Goal: Task Accomplishment & Management: Use online tool/utility

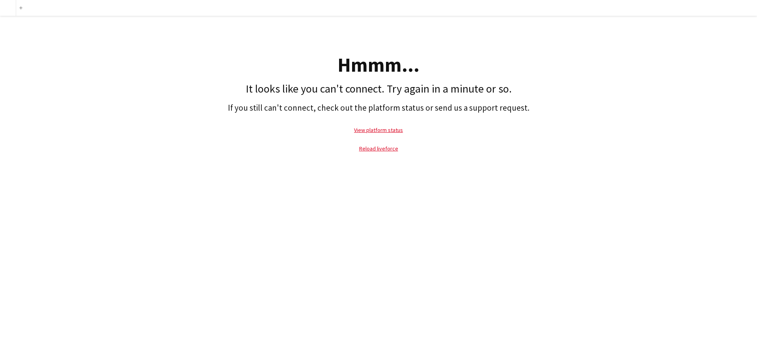
click at [379, 145] on p "Reload liveforce" at bounding box center [378, 149] width 749 height 18
click at [379, 149] on link "Reload liveforce" at bounding box center [378, 148] width 39 height 7
click at [384, 148] on link "Reload liveforce" at bounding box center [378, 148] width 39 height 7
click at [391, 130] on link "View platform status" at bounding box center [378, 130] width 49 height 7
click at [380, 143] on p "Reload liveforce" at bounding box center [378, 149] width 749 height 18
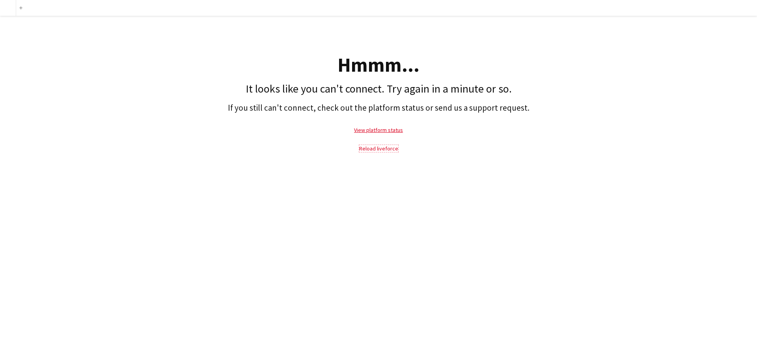
click at [379, 147] on link "Reload liveforce" at bounding box center [378, 148] width 39 height 7
click at [391, 151] on link "Reload liveforce" at bounding box center [378, 148] width 39 height 7
click at [383, 147] on link "Reload liveforce" at bounding box center [378, 148] width 39 height 7
click at [373, 130] on link "View platform status" at bounding box center [378, 130] width 49 height 7
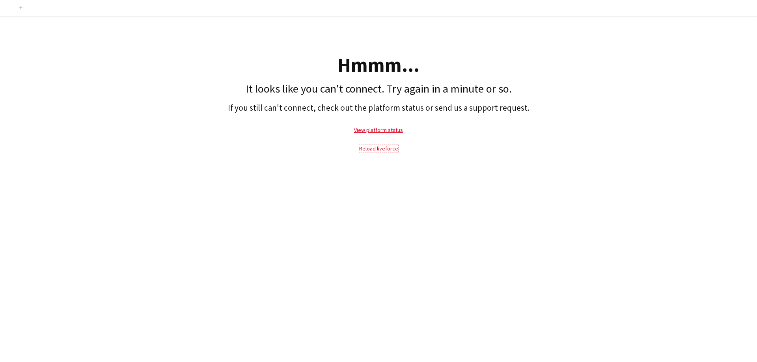
click at [380, 147] on link "Reload liveforce" at bounding box center [378, 148] width 39 height 7
click at [380, 148] on link "Reload liveforce" at bounding box center [378, 148] width 39 height 7
click at [576, 171] on div "add Hmmm... It looks like you can't connect. Try again in a minute or so. If yo…" at bounding box center [378, 181] width 757 height 362
click at [384, 129] on link "View platform status" at bounding box center [378, 130] width 49 height 7
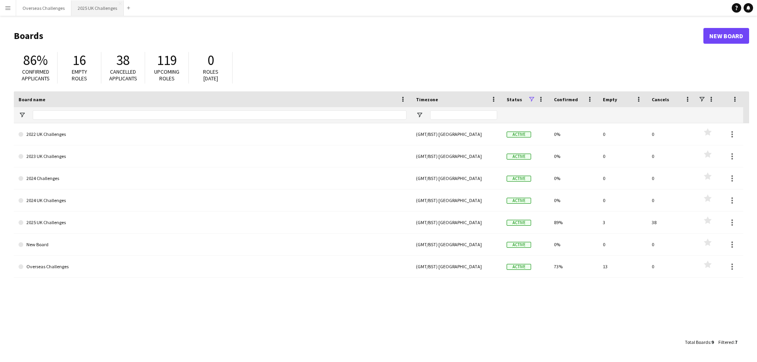
click at [86, 6] on button "2025 UK Challenges Close" at bounding box center [97, 7] width 52 height 15
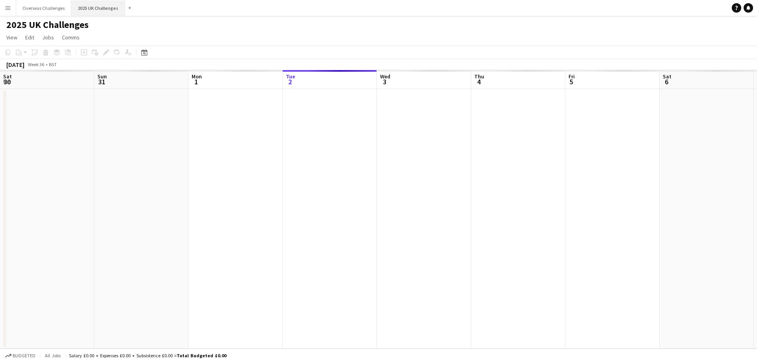
scroll to position [0, 188]
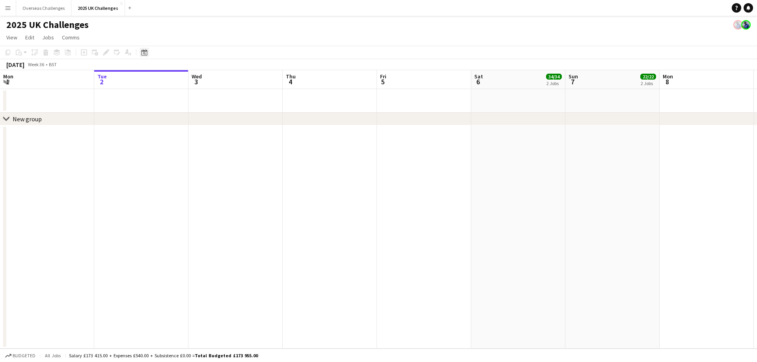
click at [145, 56] on div "Date picker" at bounding box center [144, 52] width 9 height 9
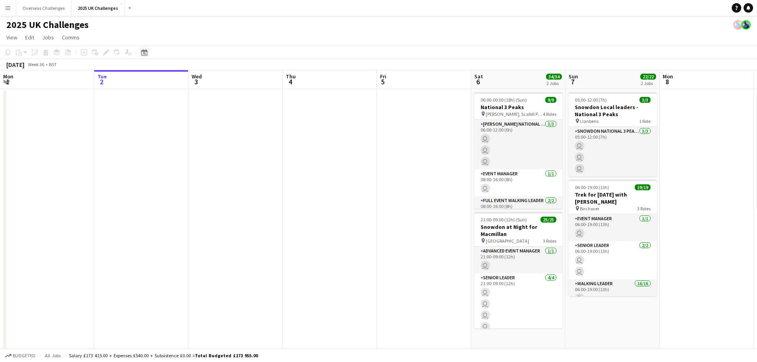
click at [145, 53] on icon "Date picker" at bounding box center [144, 52] width 6 height 6
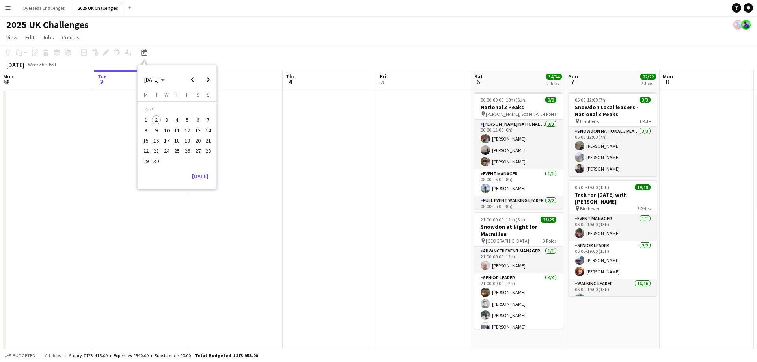
click at [191, 131] on span "12" at bounding box center [186, 130] width 9 height 9
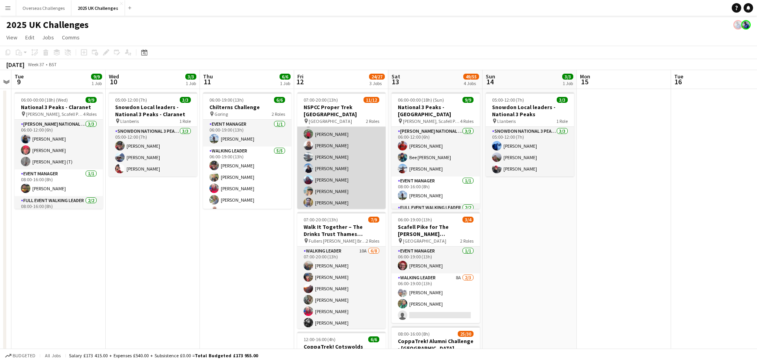
scroll to position [0, 0]
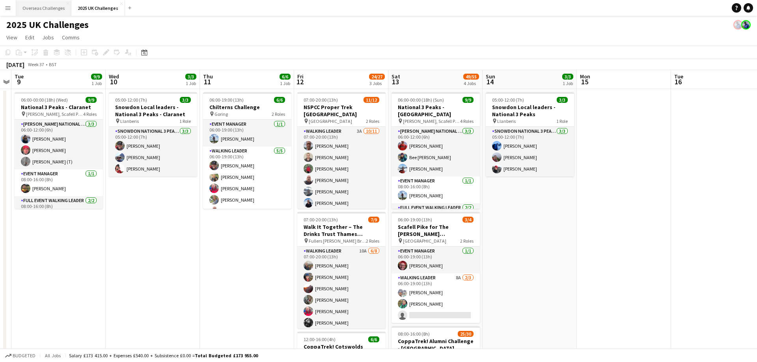
click at [39, 12] on button "Overseas Challenges Close" at bounding box center [43, 7] width 55 height 15
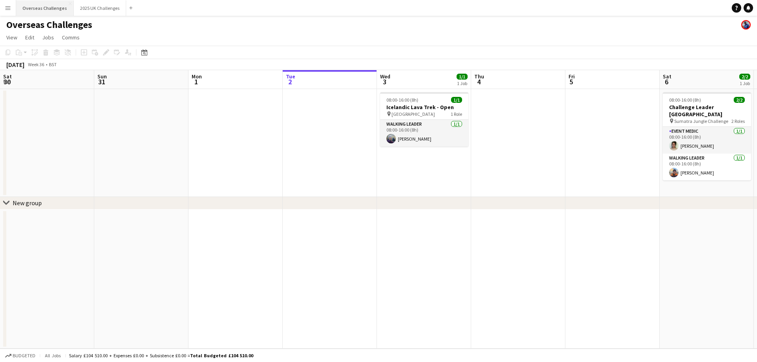
scroll to position [0, 188]
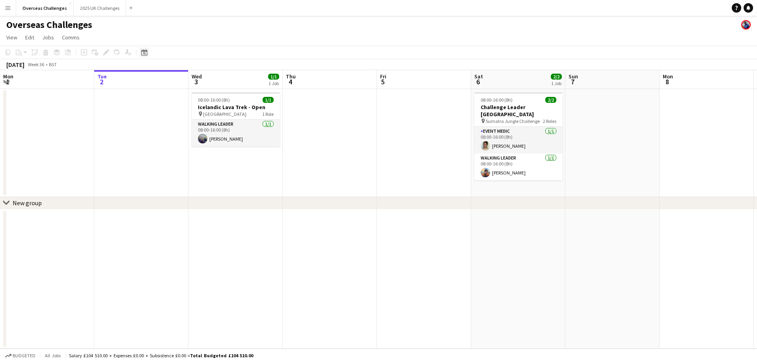
click at [143, 52] on icon at bounding box center [144, 53] width 3 height 3
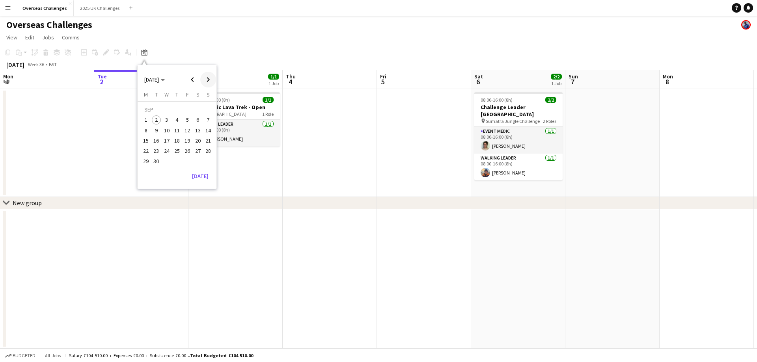
click at [207, 81] on span "Next month" at bounding box center [208, 80] width 16 height 16
click at [188, 141] on span "17" at bounding box center [186, 140] width 9 height 9
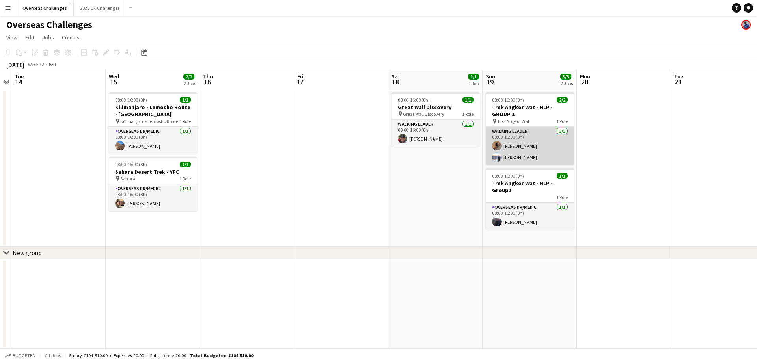
click at [528, 132] on app-card-role "Walking Leader [DATE] 08:00-16:00 (8h) [PERSON_NAME] [PERSON_NAME]" at bounding box center [530, 146] width 88 height 38
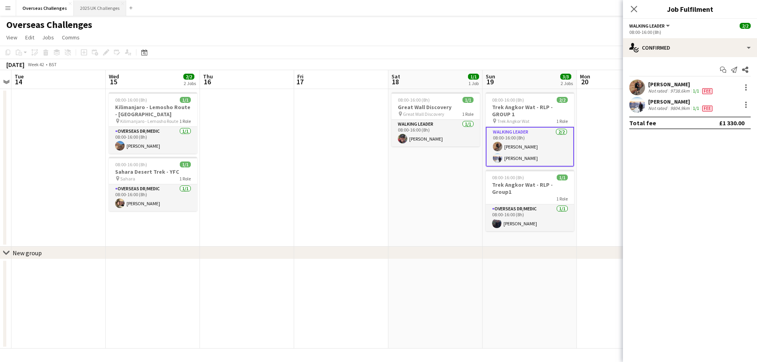
click at [104, 14] on button "2025 UK Challenges Close" at bounding box center [100, 7] width 52 height 15
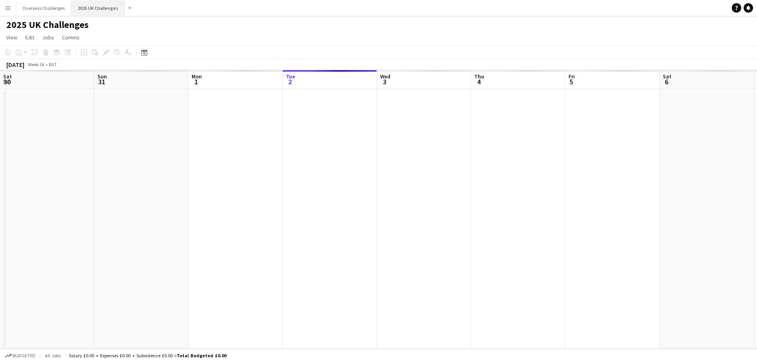
scroll to position [0, 188]
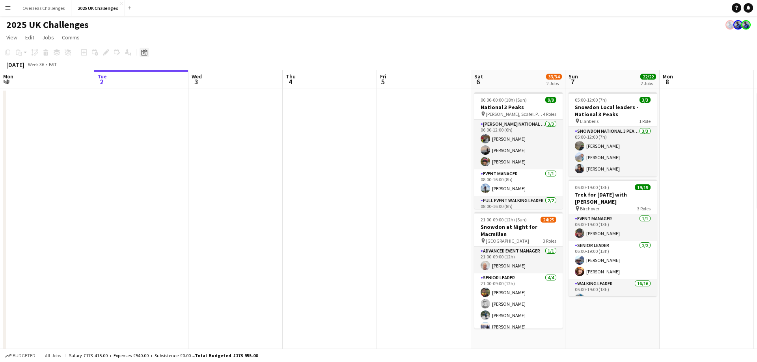
click at [143, 53] on icon at bounding box center [144, 53] width 3 height 3
click at [191, 130] on span "12" at bounding box center [186, 130] width 9 height 9
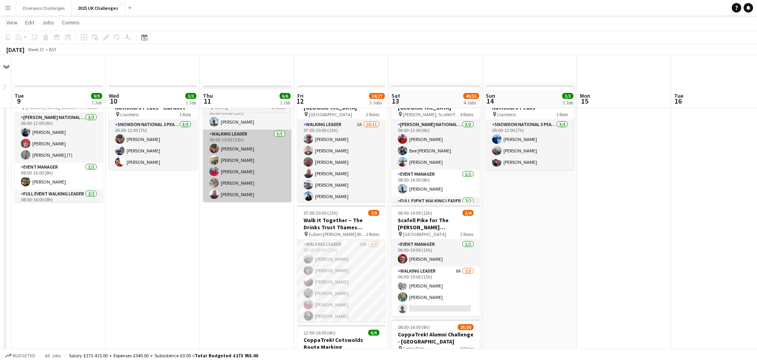
scroll to position [0, 271]
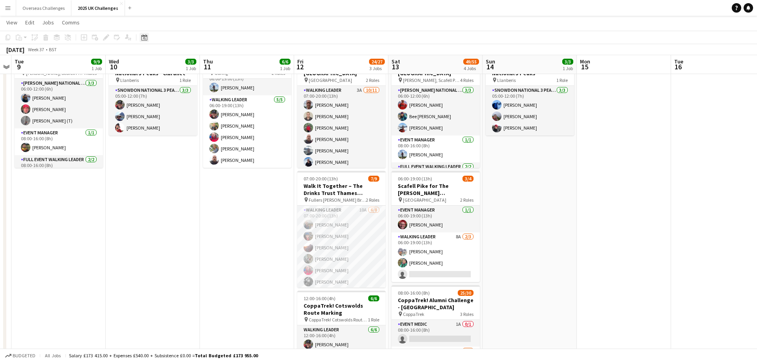
click at [144, 39] on icon at bounding box center [144, 38] width 3 height 3
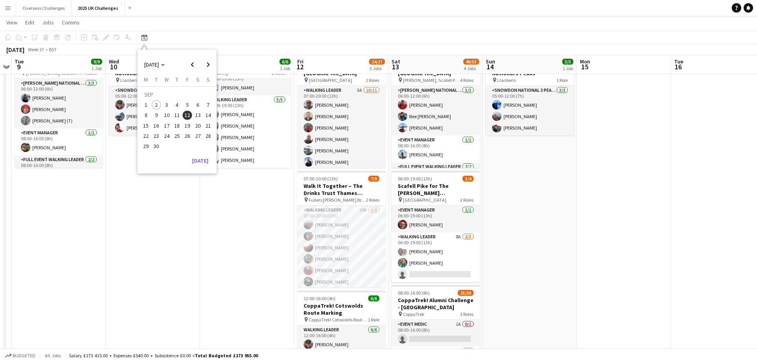
click at [209, 128] on span "21" at bounding box center [207, 125] width 9 height 9
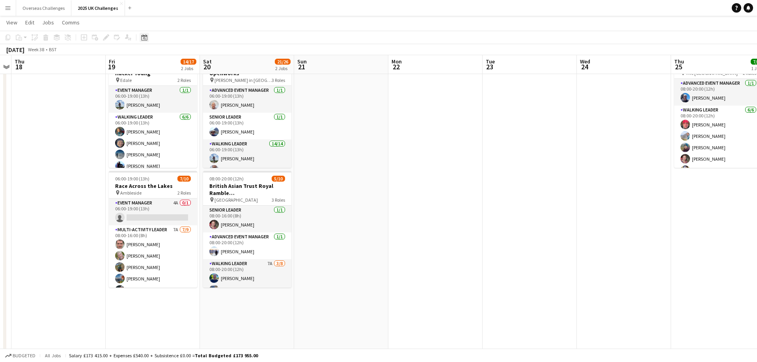
click at [144, 36] on icon at bounding box center [144, 37] width 6 height 6
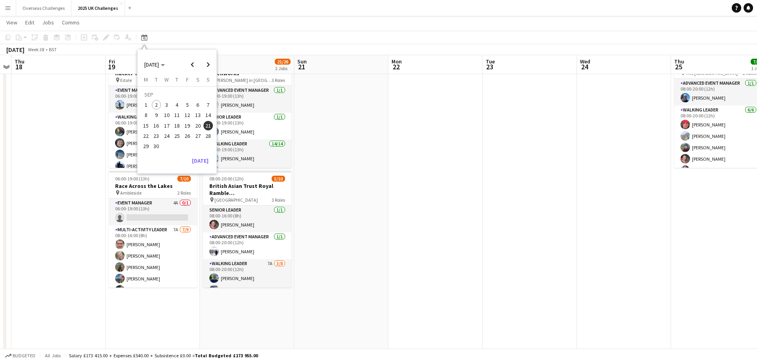
click at [198, 134] on span "27" at bounding box center [197, 135] width 9 height 9
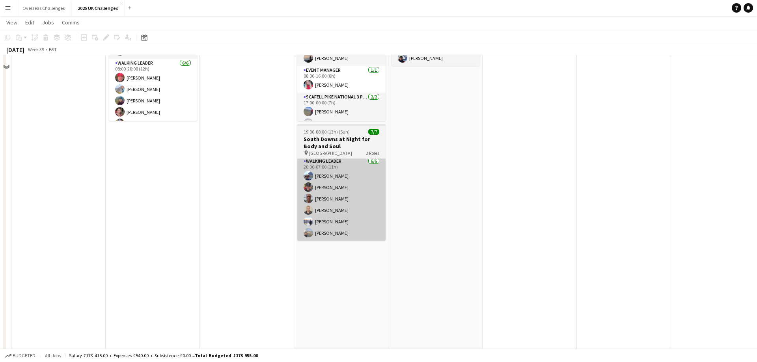
scroll to position [0, 0]
